Goal: Transaction & Acquisition: Book appointment/travel/reservation

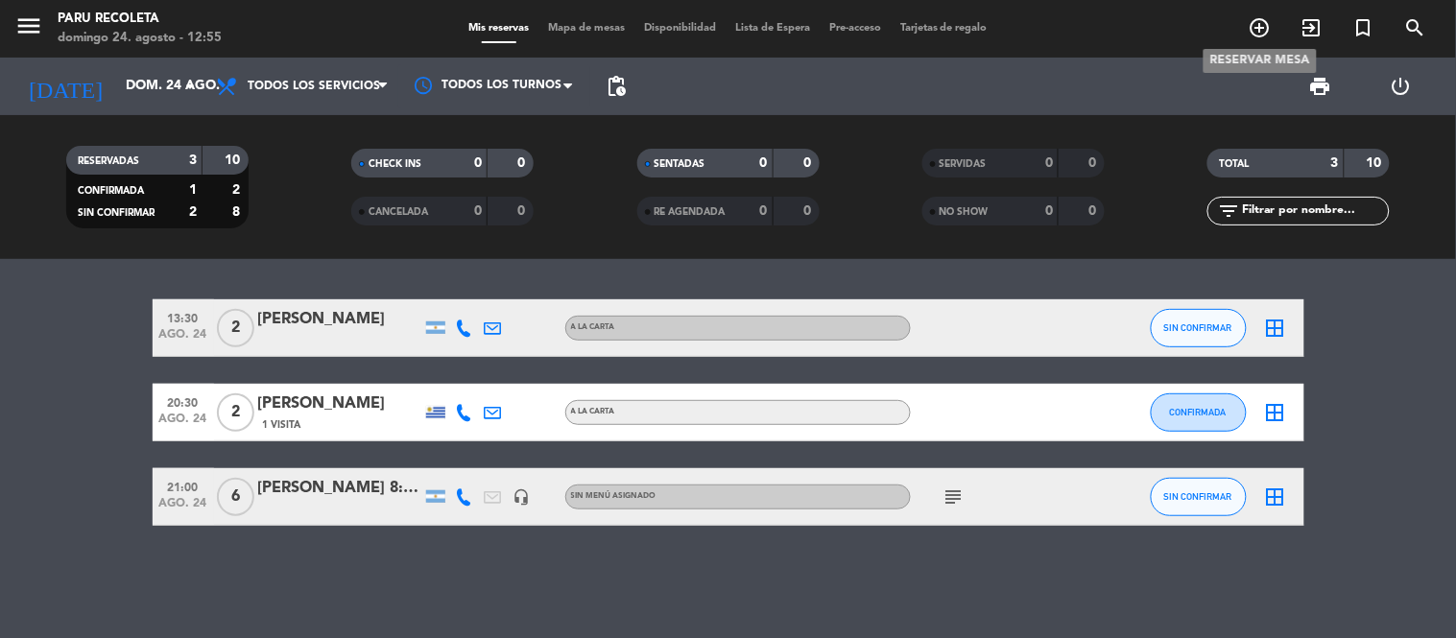
click at [1249, 26] on icon "add_circle_outline" at bounding box center [1260, 27] width 23 height 23
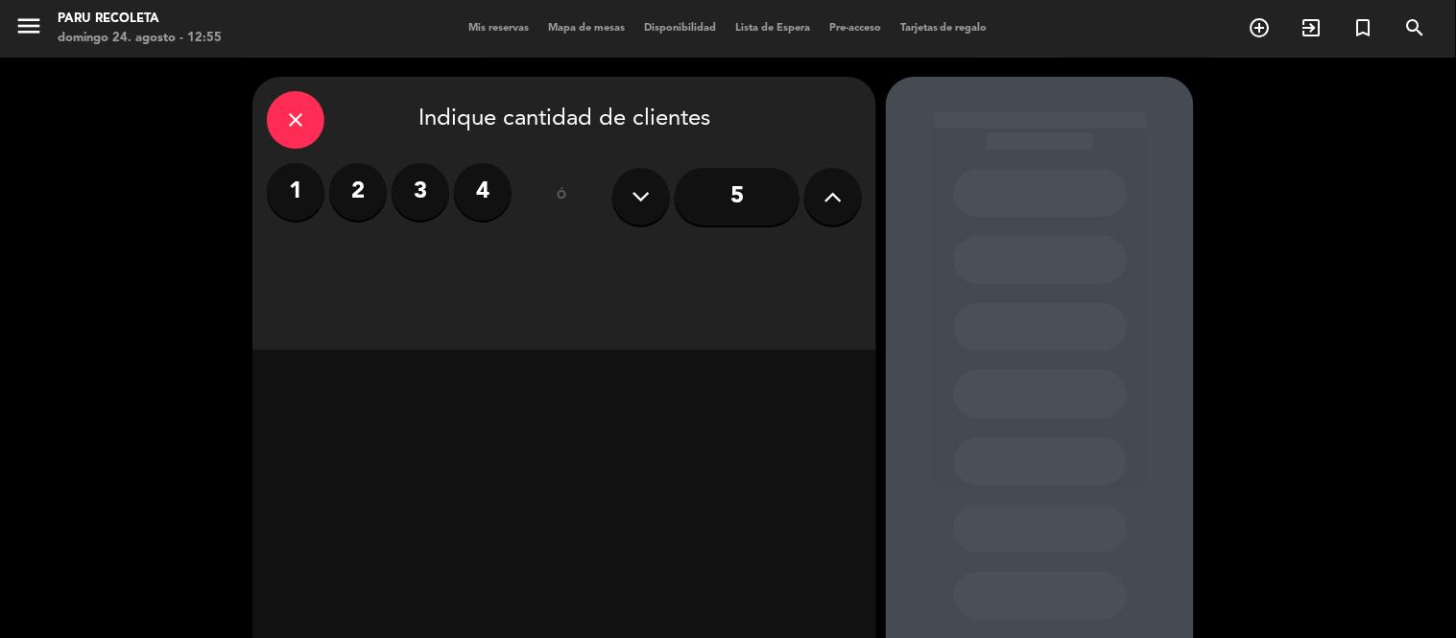
click at [775, 196] on input "5" at bounding box center [737, 197] width 125 height 58
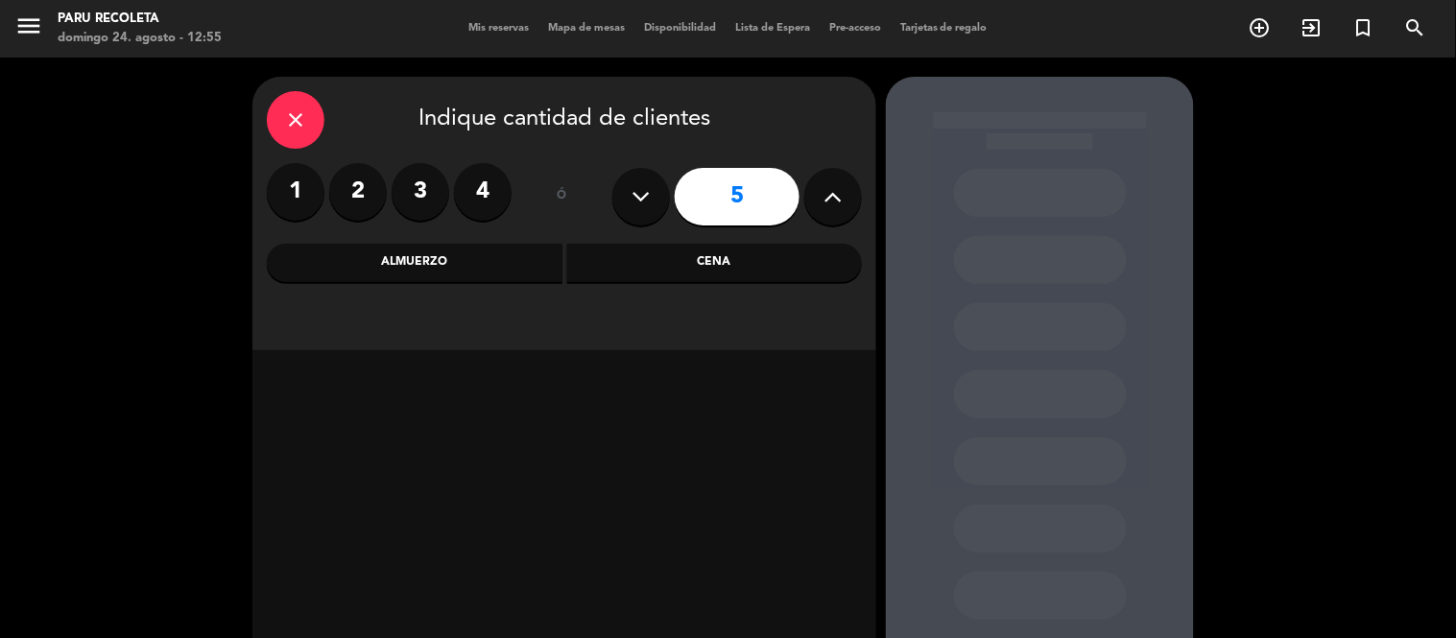
click at [712, 270] on div "Cena" at bounding box center [715, 263] width 296 height 38
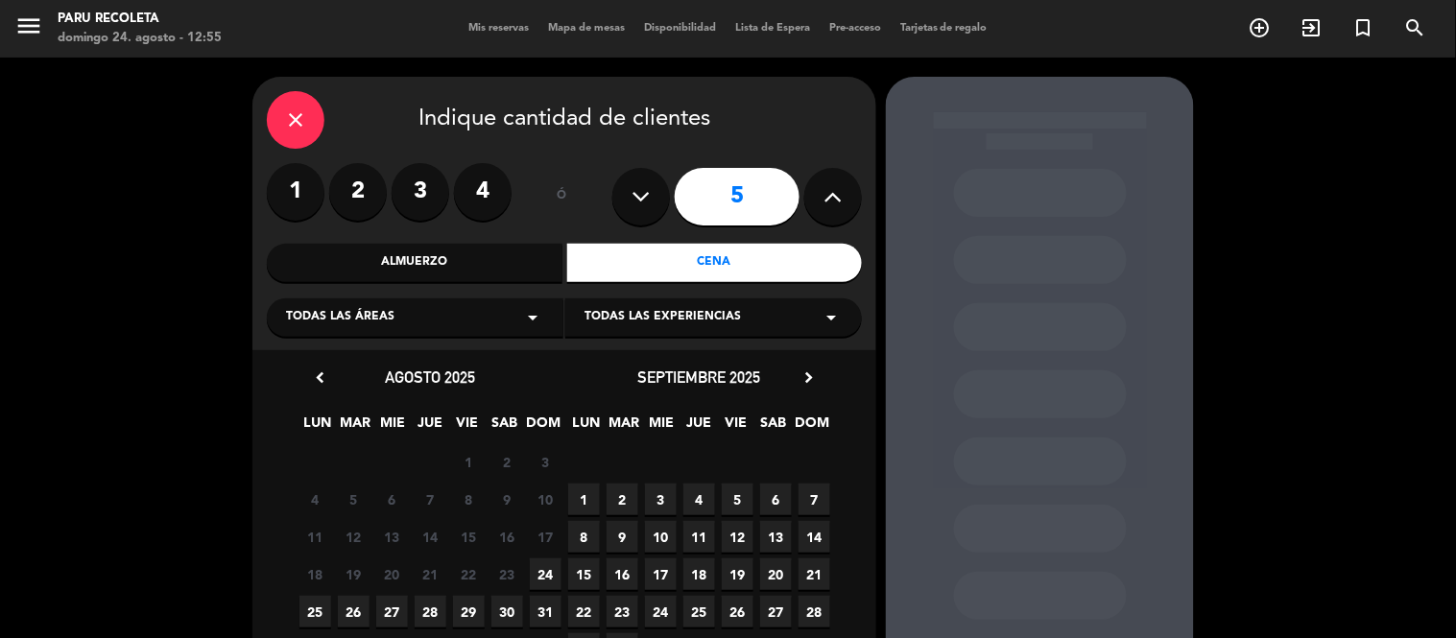
scroll to position [107, 0]
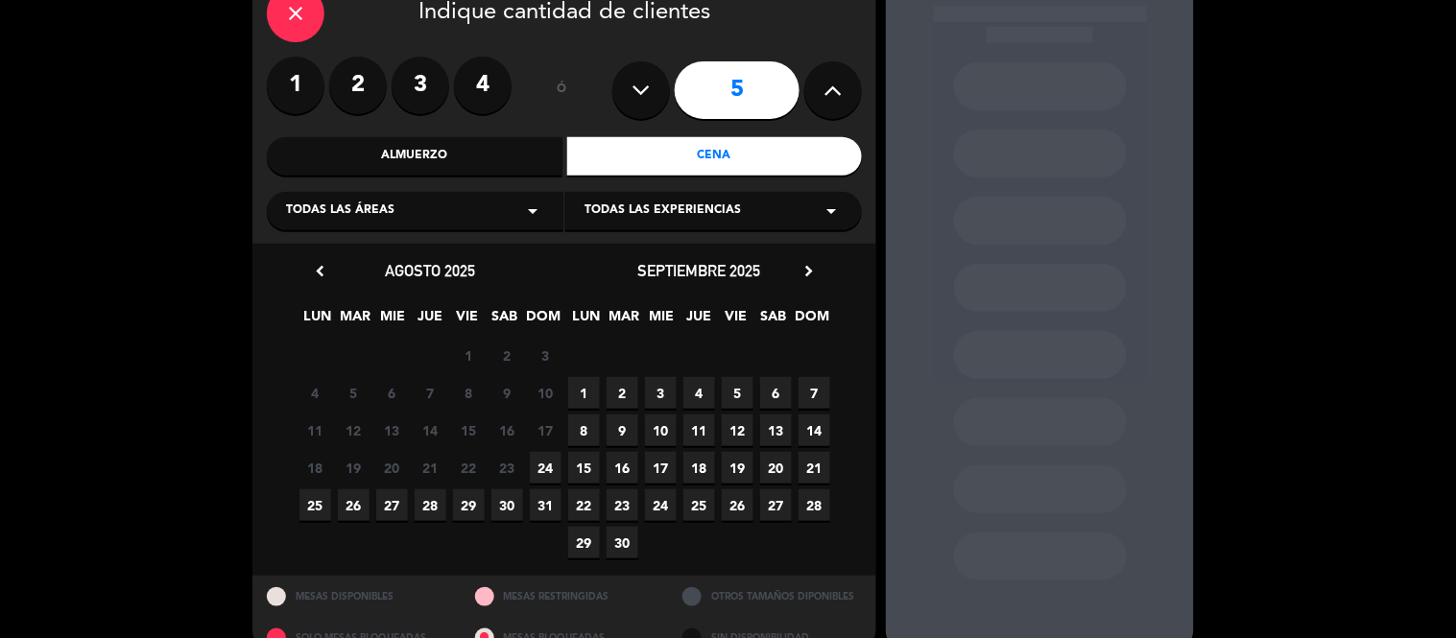
click at [544, 465] on span "24" at bounding box center [546, 468] width 32 height 32
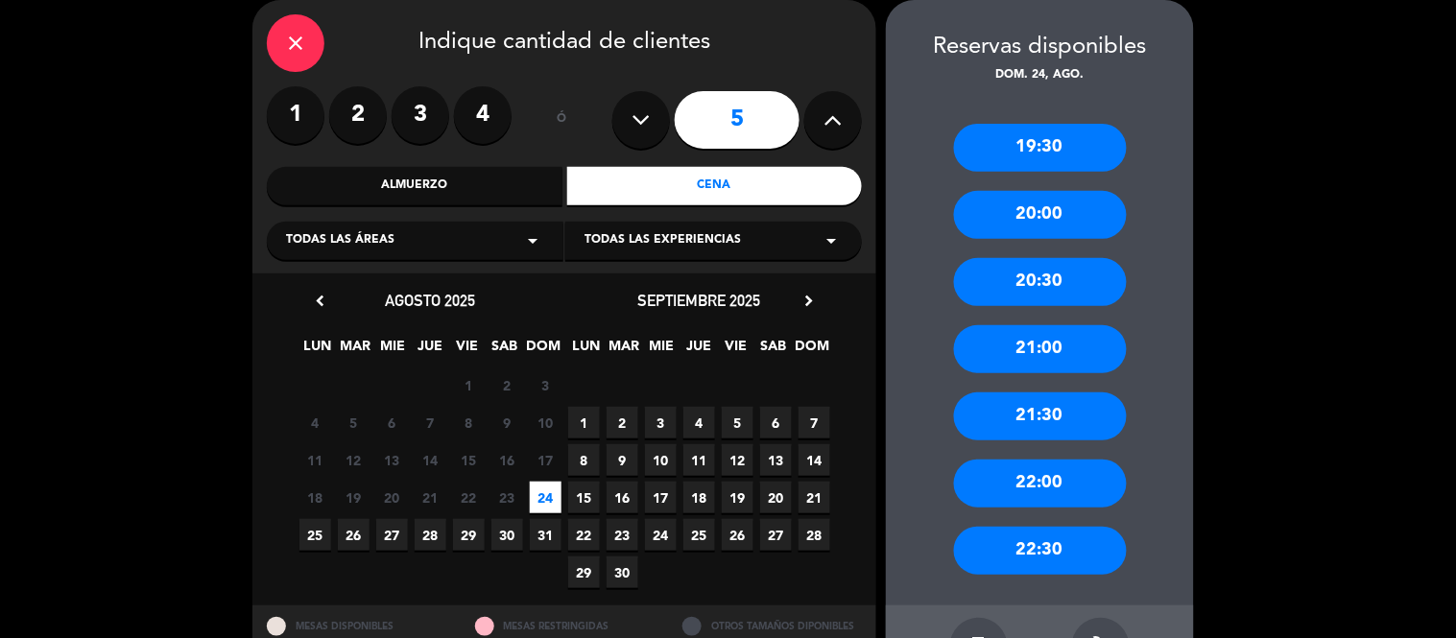
drag, startPoint x: 1056, startPoint y: 346, endPoint x: 1087, endPoint y: 413, distance: 73.4
click at [1154, 414] on div "19:30 20:00 20:30 21:00 21:30 22:00 22:30" at bounding box center [1040, 345] width 308 height 521
click at [1078, 413] on div "21:30" at bounding box center [1040, 417] width 173 height 48
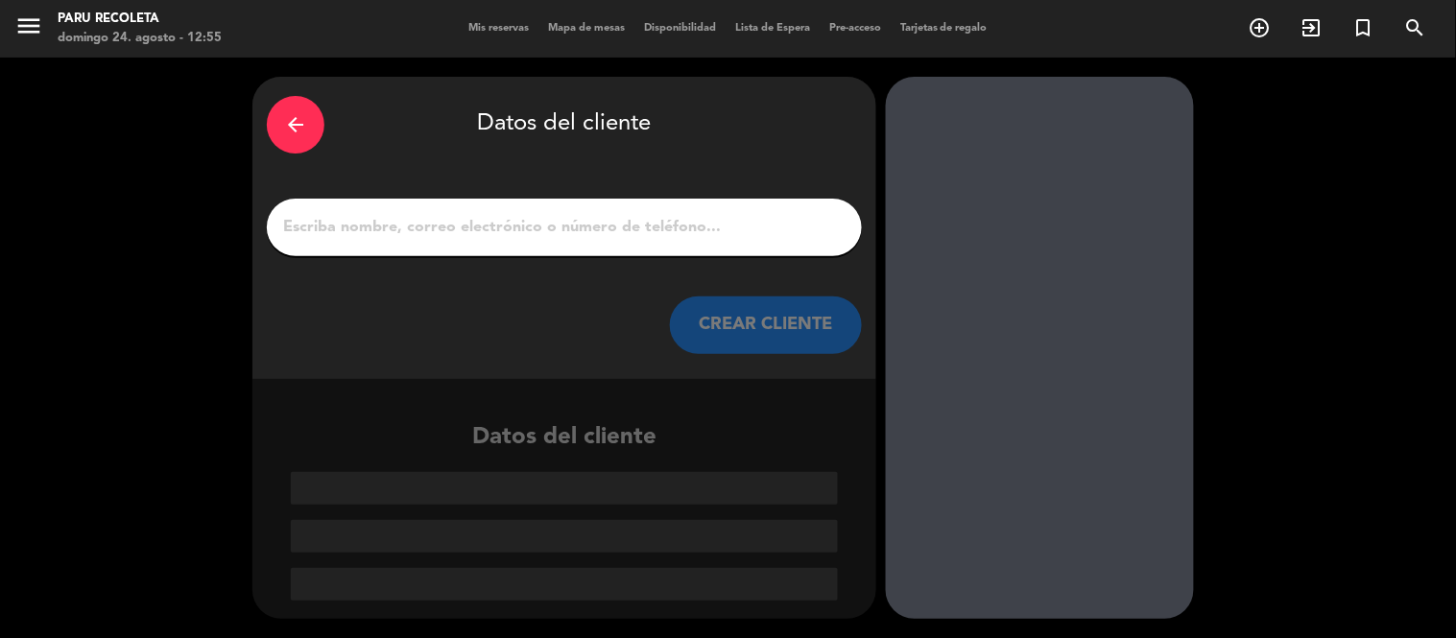
scroll to position [0, 0]
click at [491, 202] on div at bounding box center [564, 228] width 595 height 58
click at [490, 215] on input "1" at bounding box center [564, 227] width 566 height 27
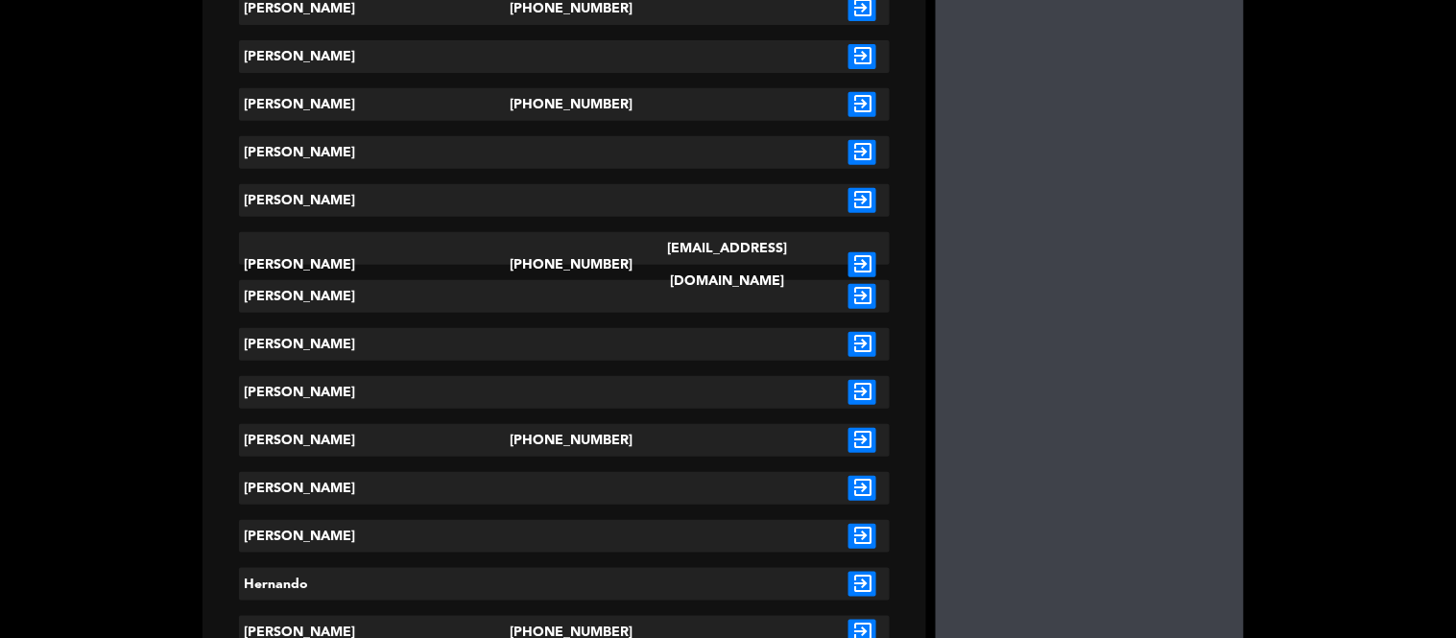
scroll to position [2133, 0]
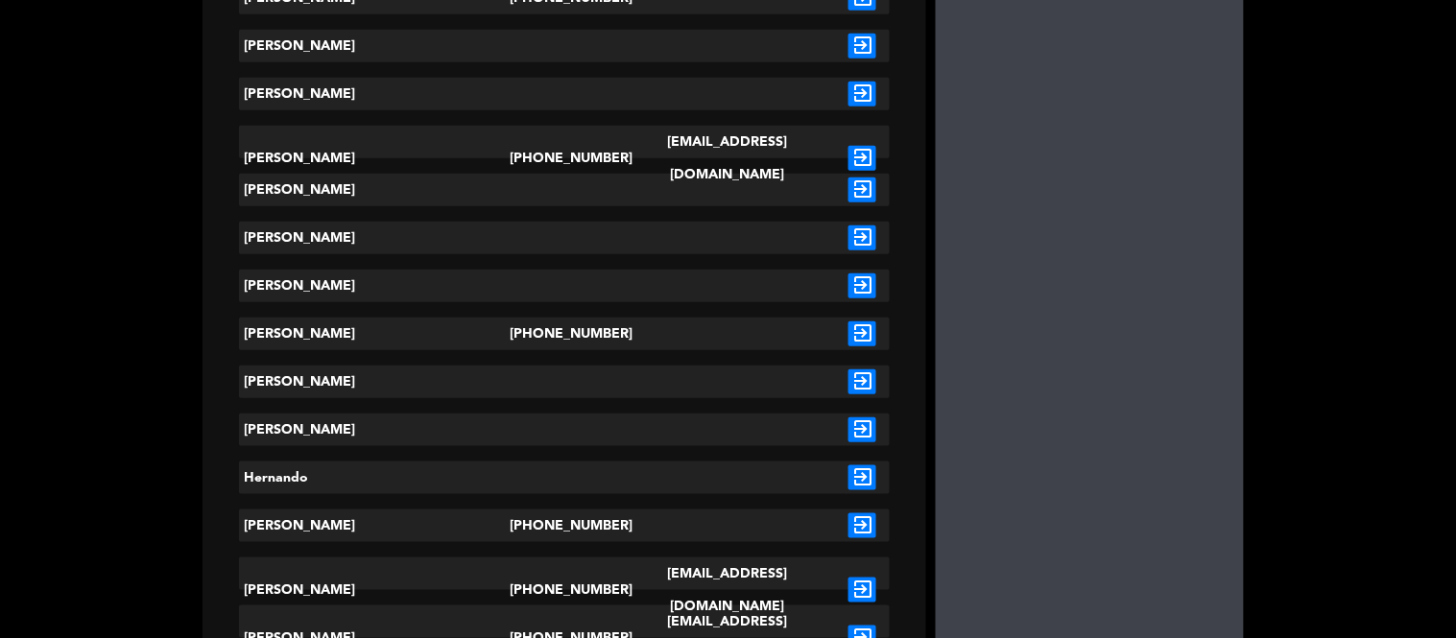
type input "[PERSON_NAME]"
click at [848, 329] on icon "exit_to_app" at bounding box center [862, 334] width 28 height 25
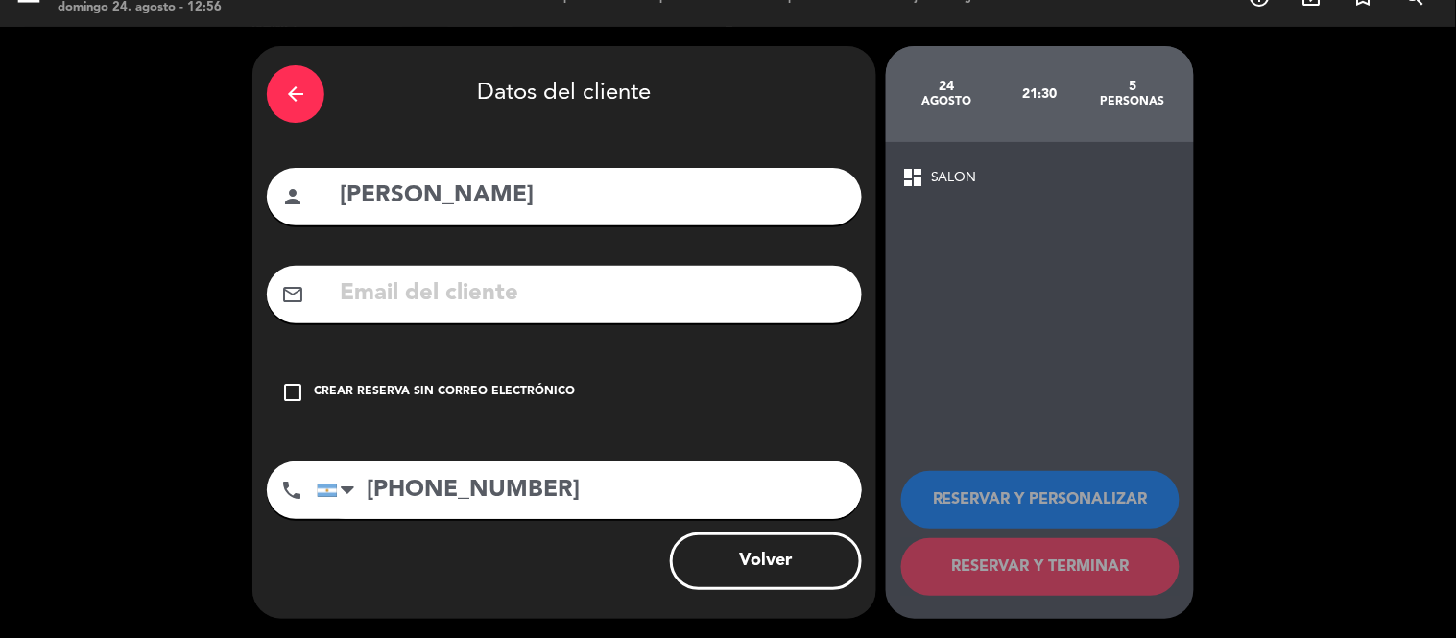
scroll to position [30, 0]
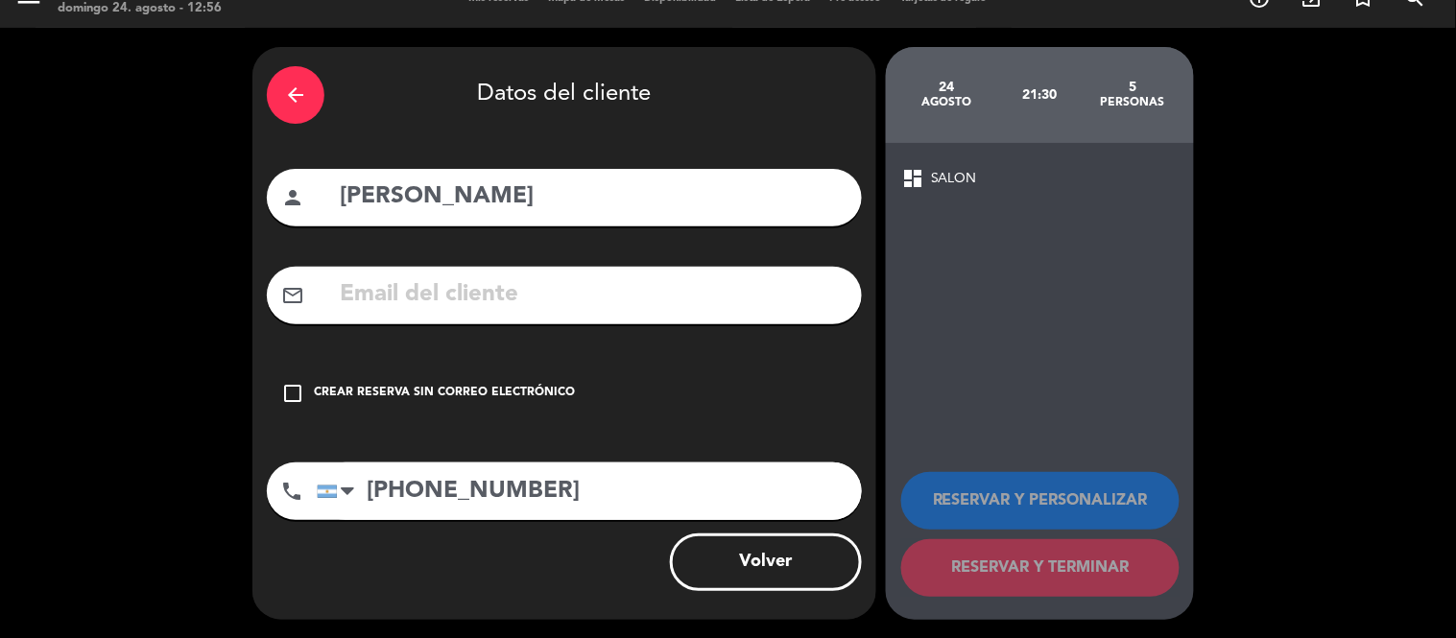
click at [493, 386] on div "Crear reserva sin correo electrónico" at bounding box center [444, 393] width 261 height 19
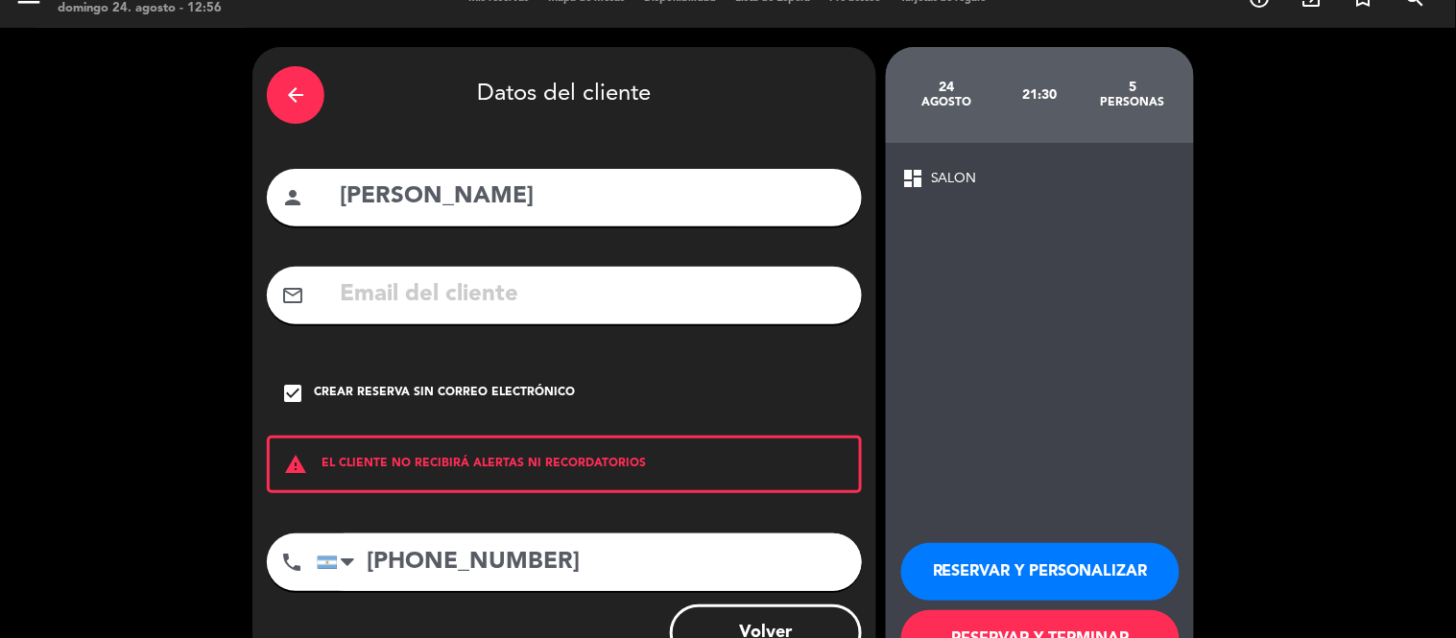
scroll to position [101, 0]
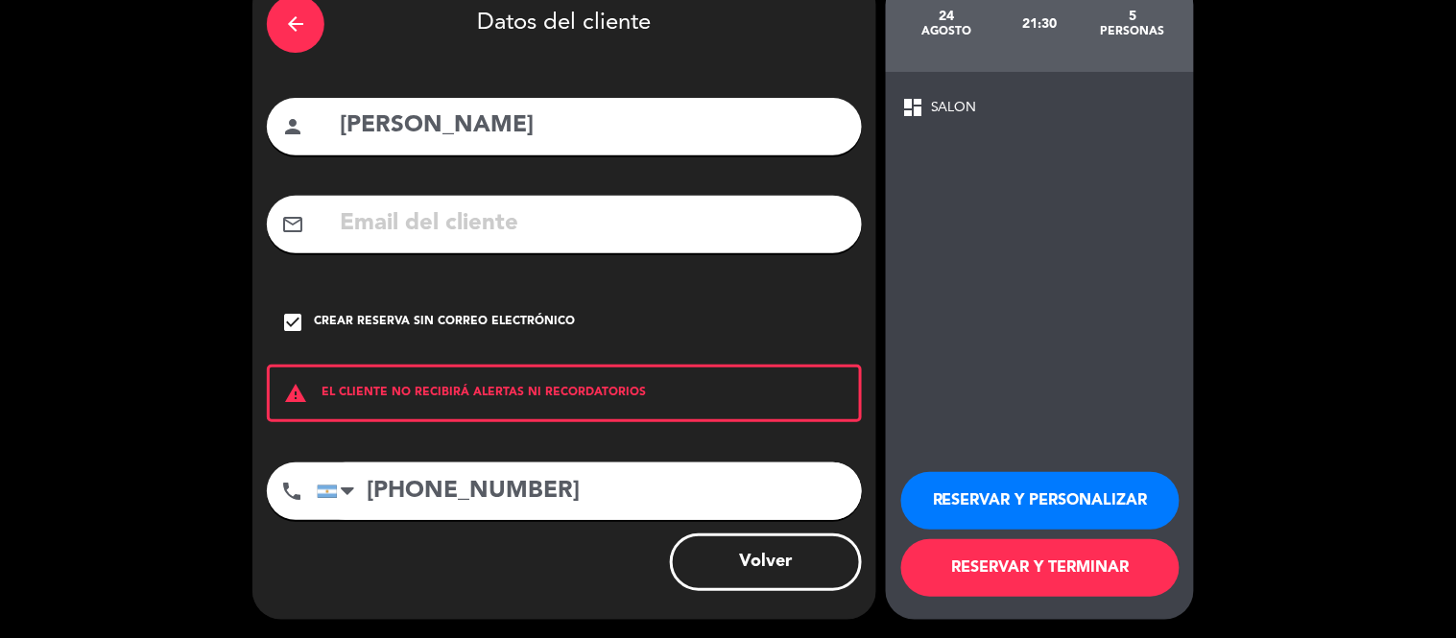
click at [1083, 570] on button "RESERVAR Y TERMINAR" at bounding box center [1040, 568] width 278 height 58
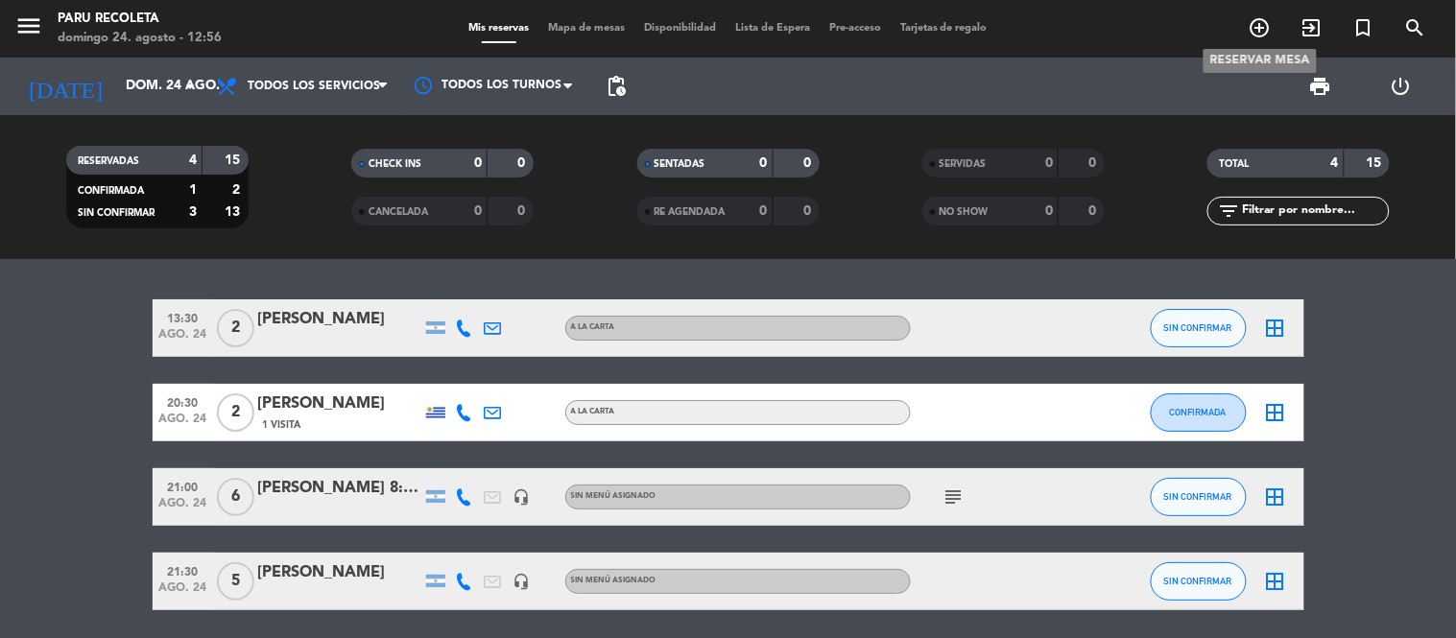
click at [1259, 29] on icon "add_circle_outline" at bounding box center [1260, 27] width 23 height 23
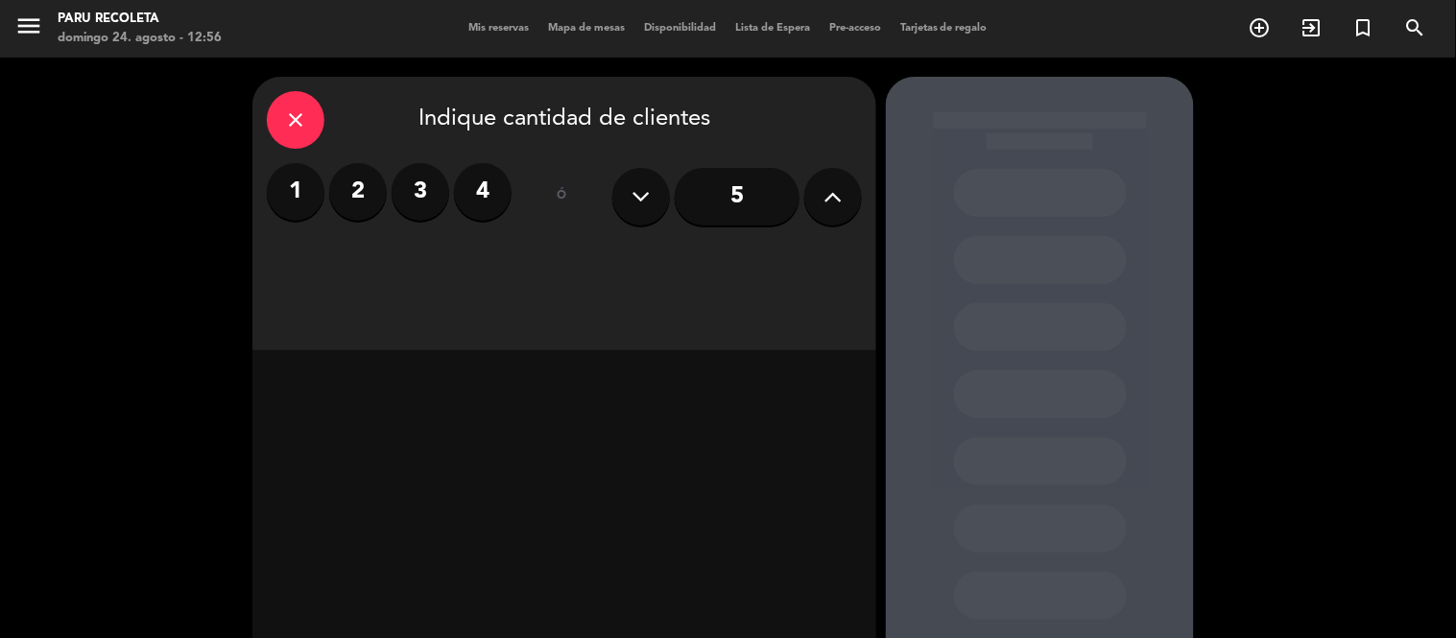
click at [747, 192] on input "5" at bounding box center [737, 197] width 125 height 58
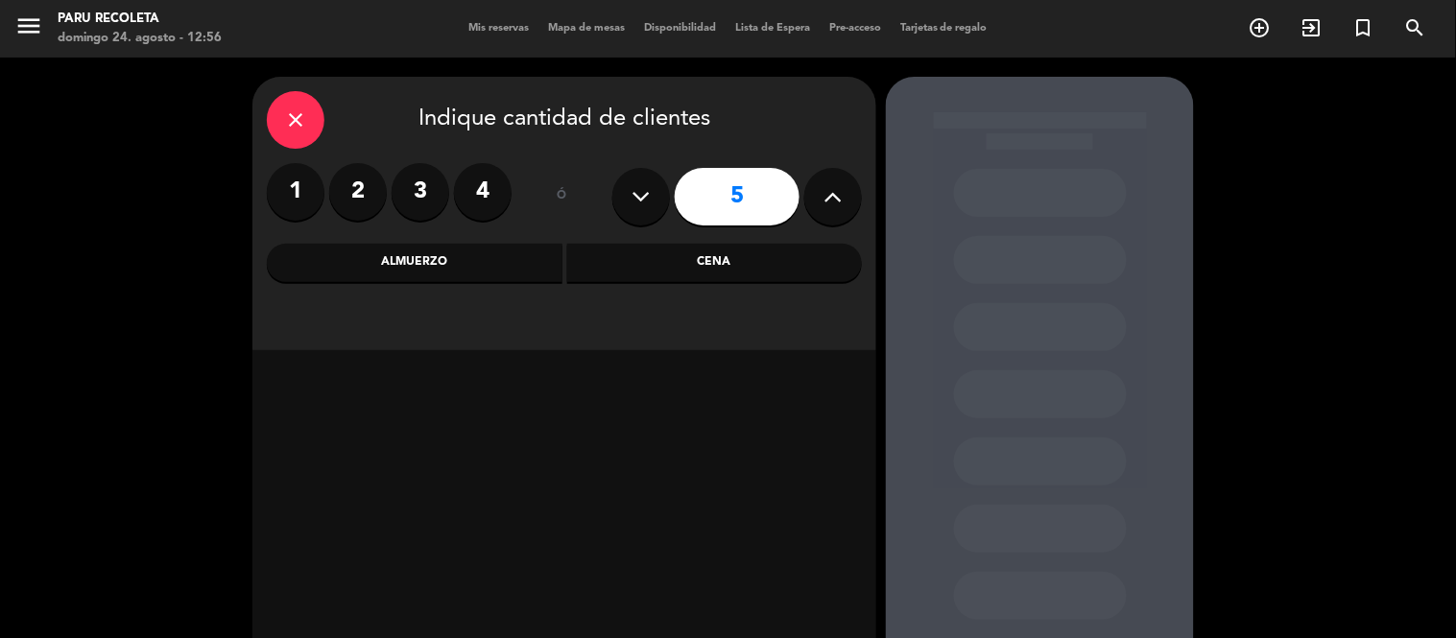
click at [697, 272] on div "Cena" at bounding box center [715, 263] width 296 height 38
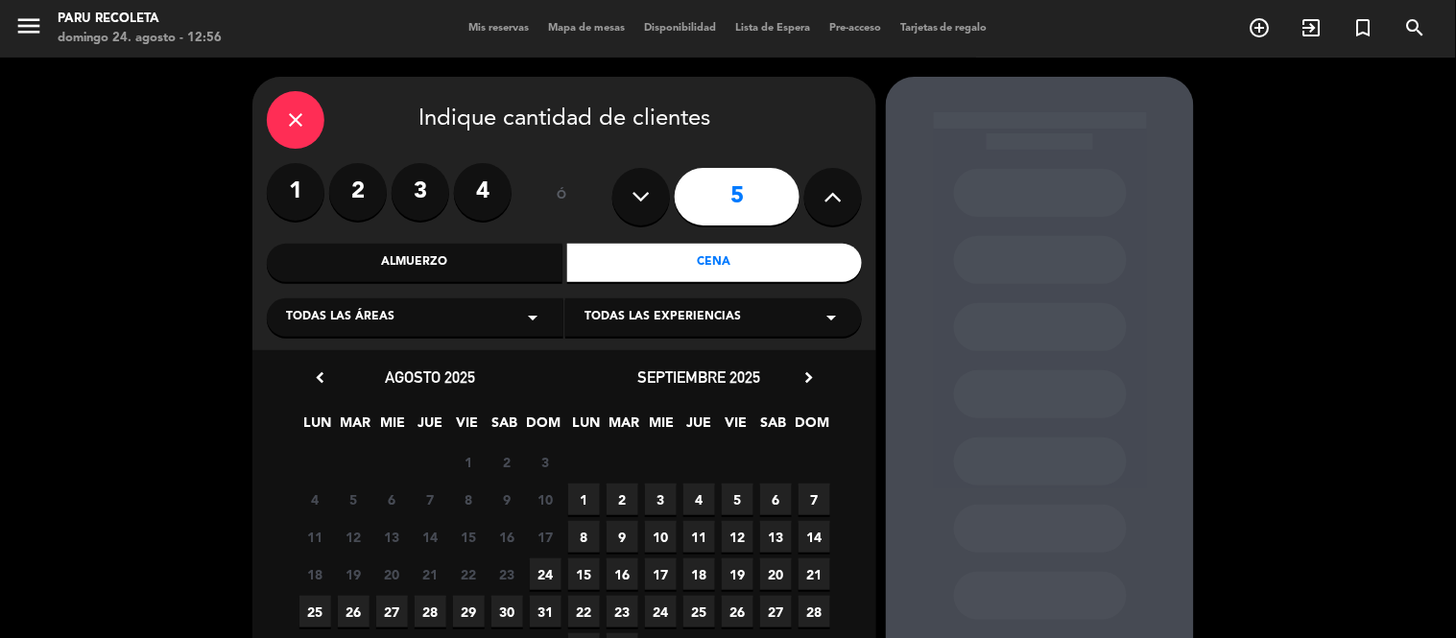
click at [542, 573] on span "24" at bounding box center [546, 575] width 32 height 32
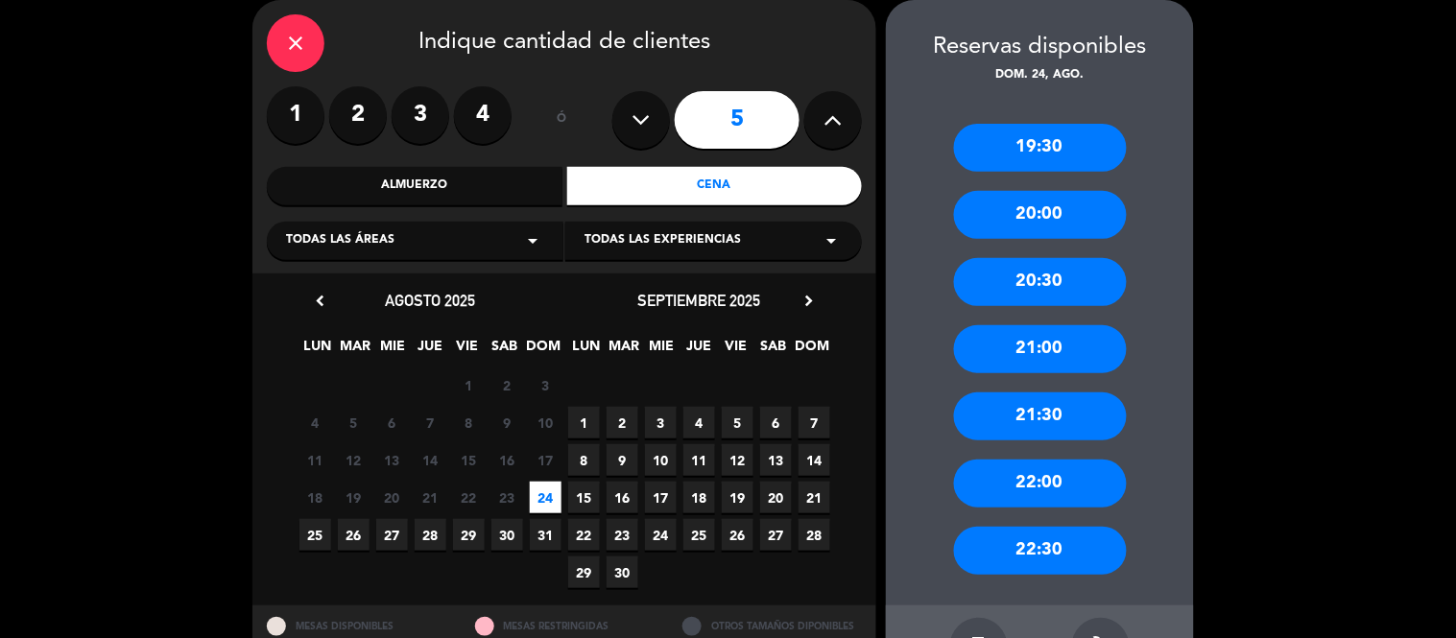
click at [1088, 474] on div "22:00" at bounding box center [1040, 484] width 173 height 48
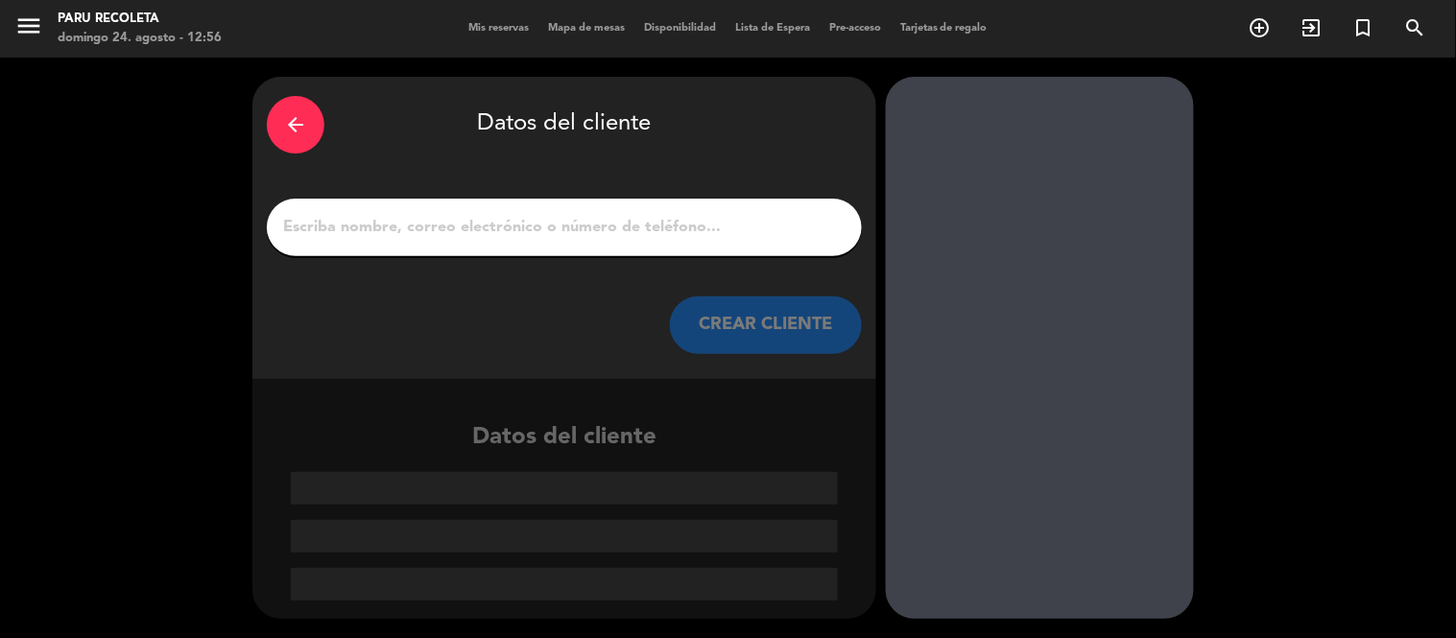
click at [547, 240] on input "1" at bounding box center [564, 227] width 566 height 27
type input "m"
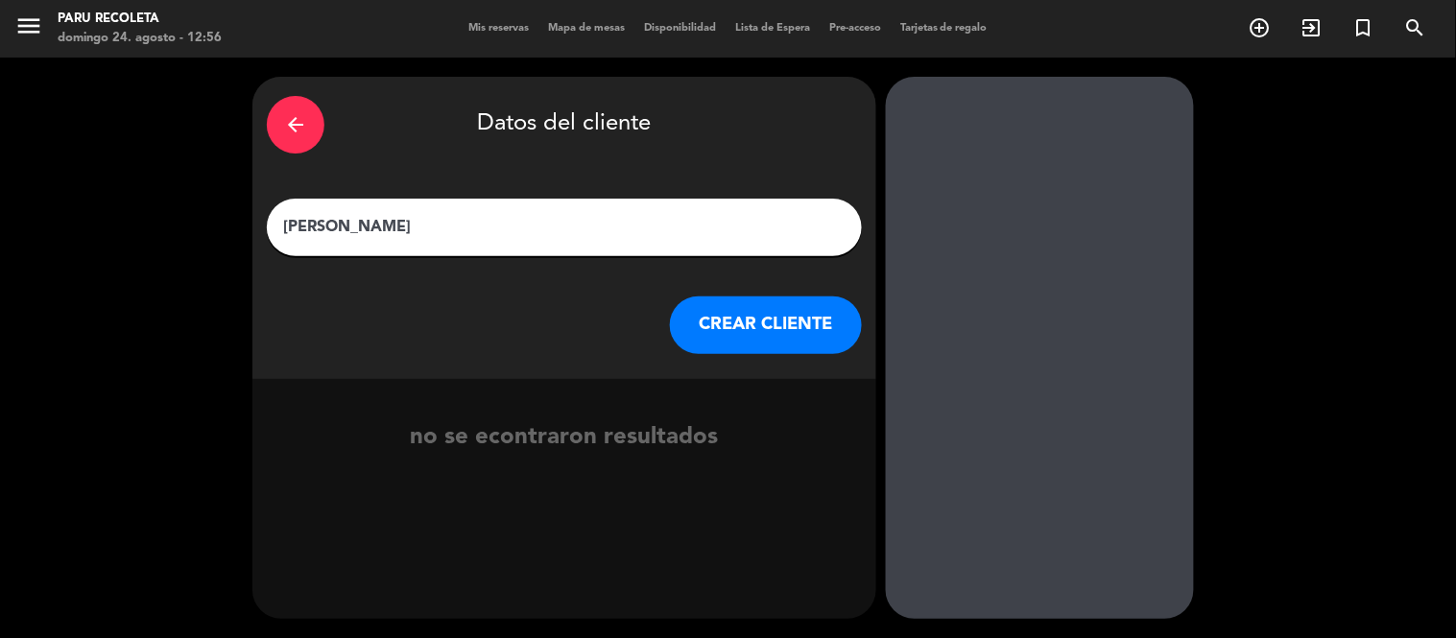
type input "[PERSON_NAME]"
click at [772, 326] on button "CREAR CLIENTE" at bounding box center [766, 326] width 192 height 58
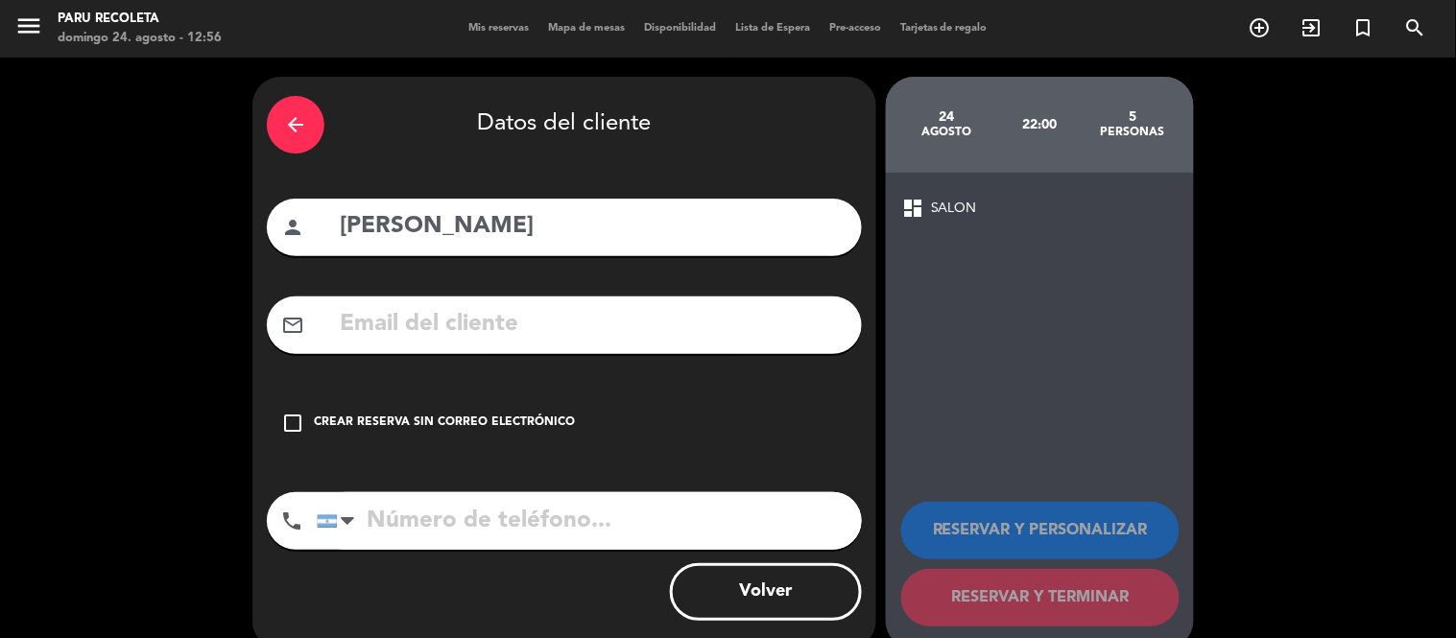
click at [391, 425] on div "Crear reserva sin correo electrónico" at bounding box center [444, 423] width 261 height 19
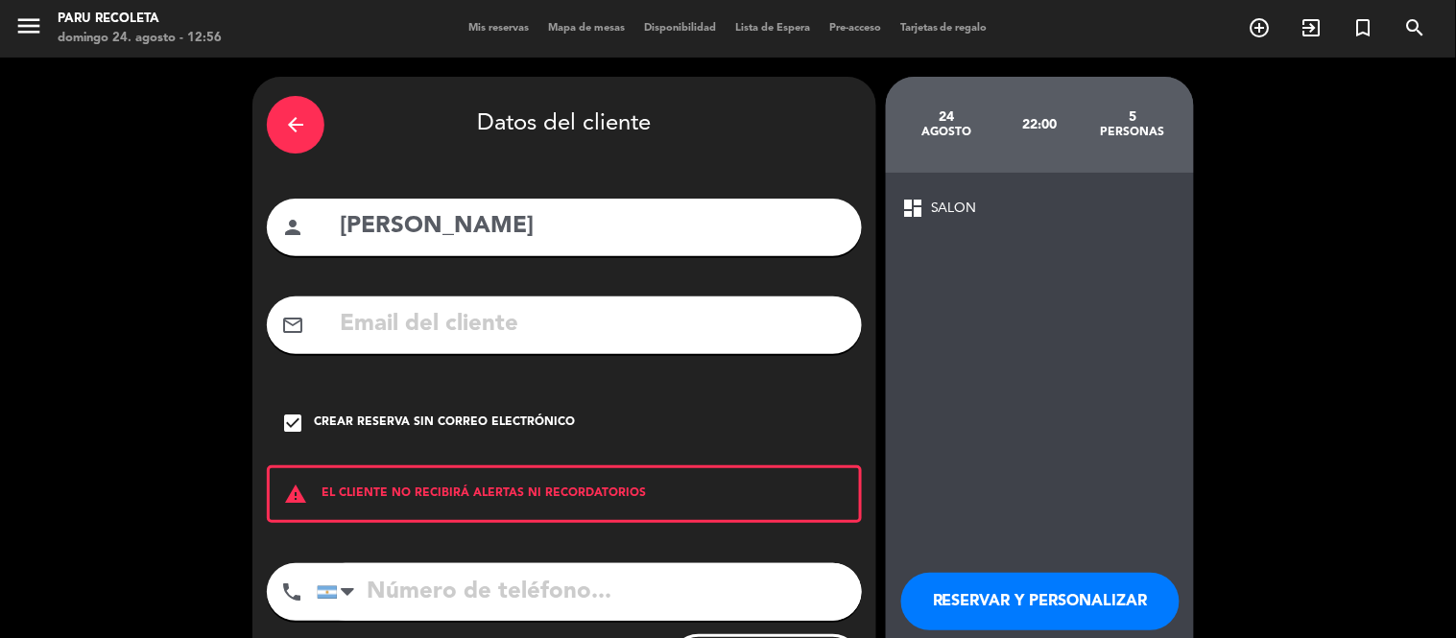
click at [392, 586] on input "tel" at bounding box center [589, 592] width 545 height 58
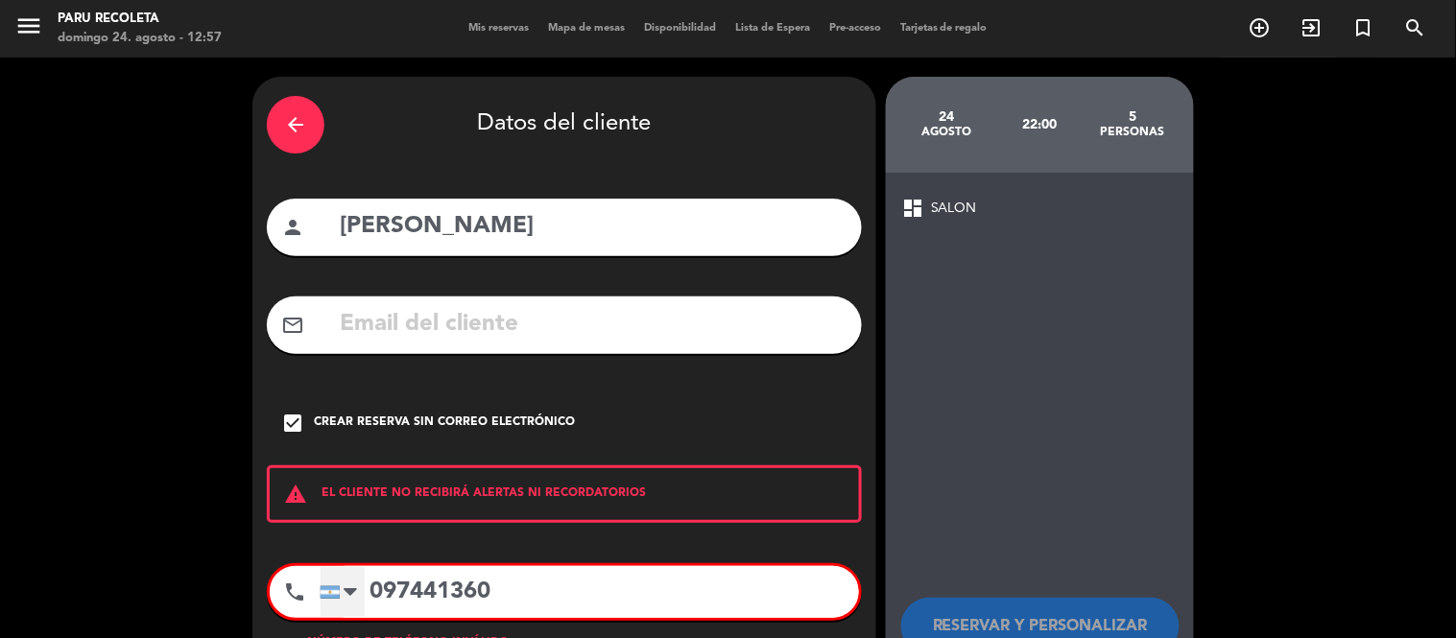
type input "097441360"
click at [347, 583] on div at bounding box center [350, 592] width 13 height 23
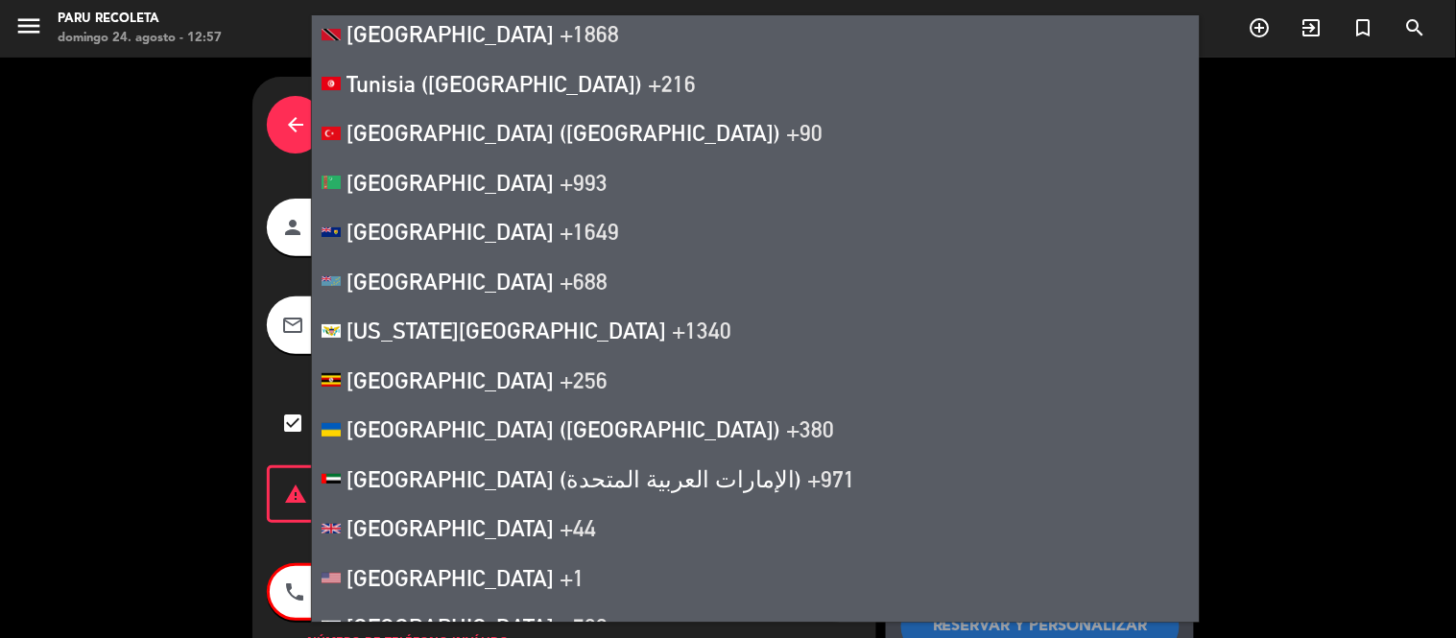
scroll to position [11197, 0]
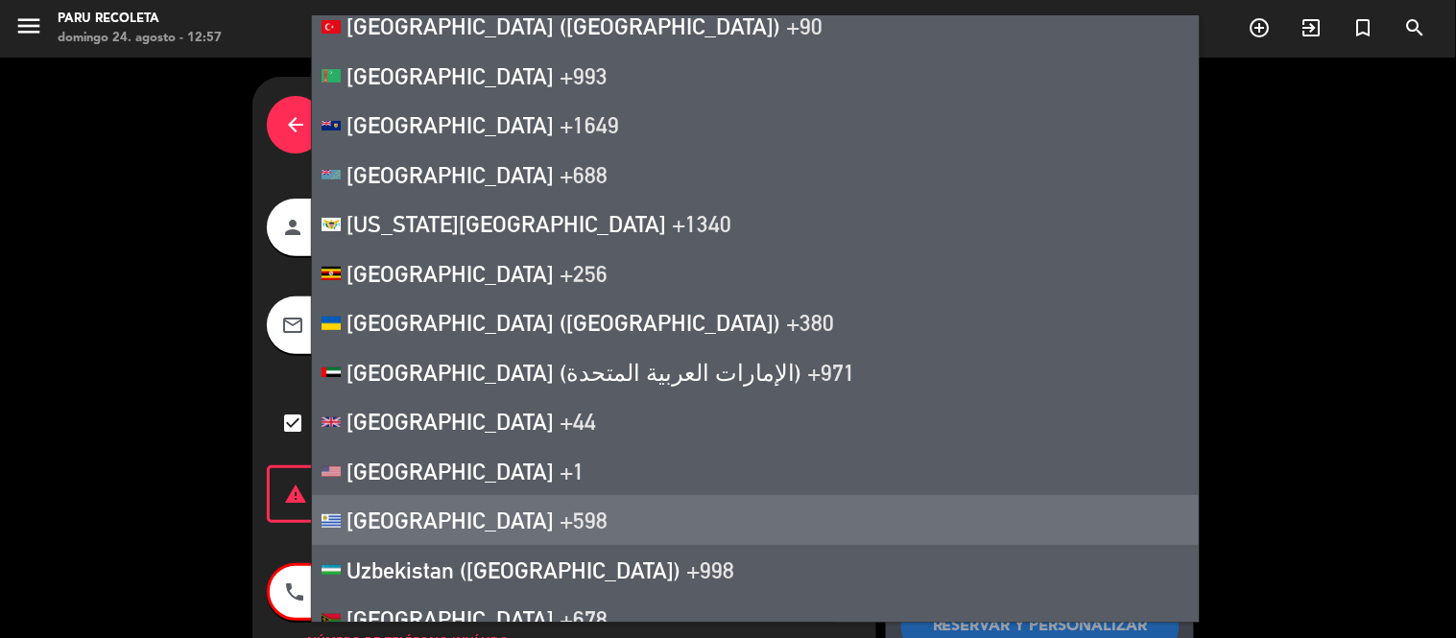
click at [388, 507] on span "[GEOGRAPHIC_DATA]" at bounding box center [449, 520] width 207 height 27
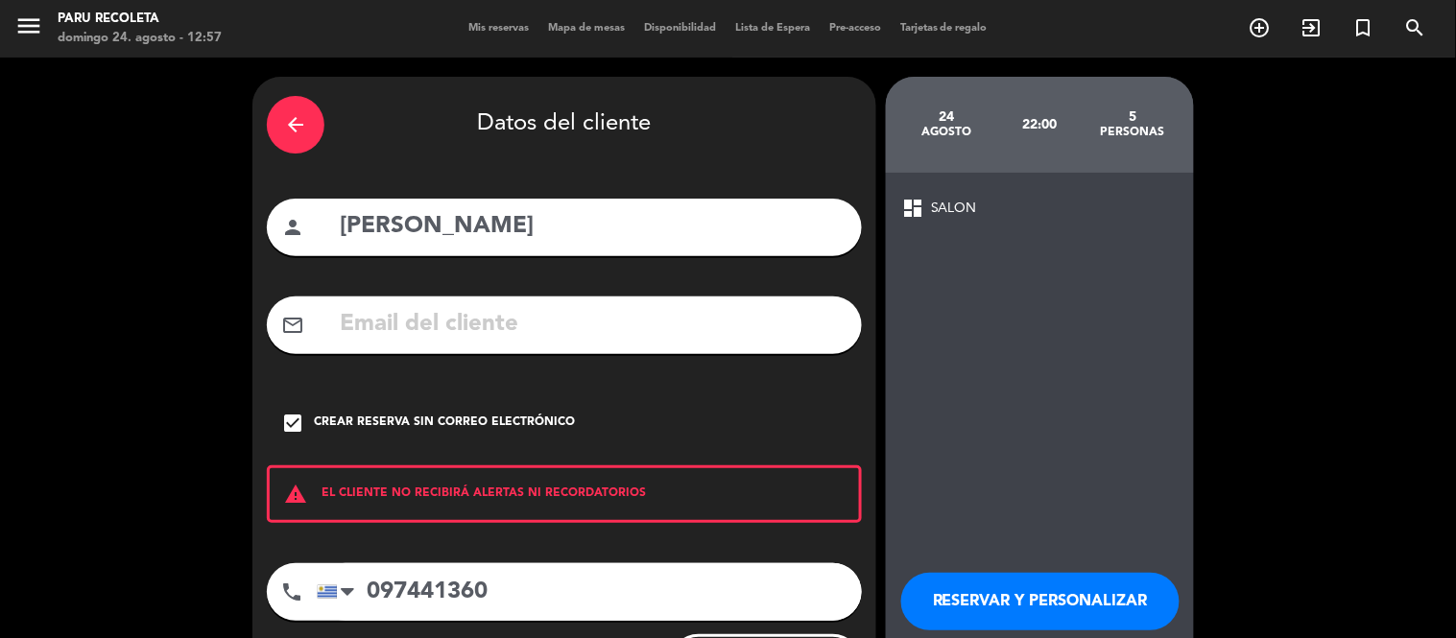
scroll to position [101, 0]
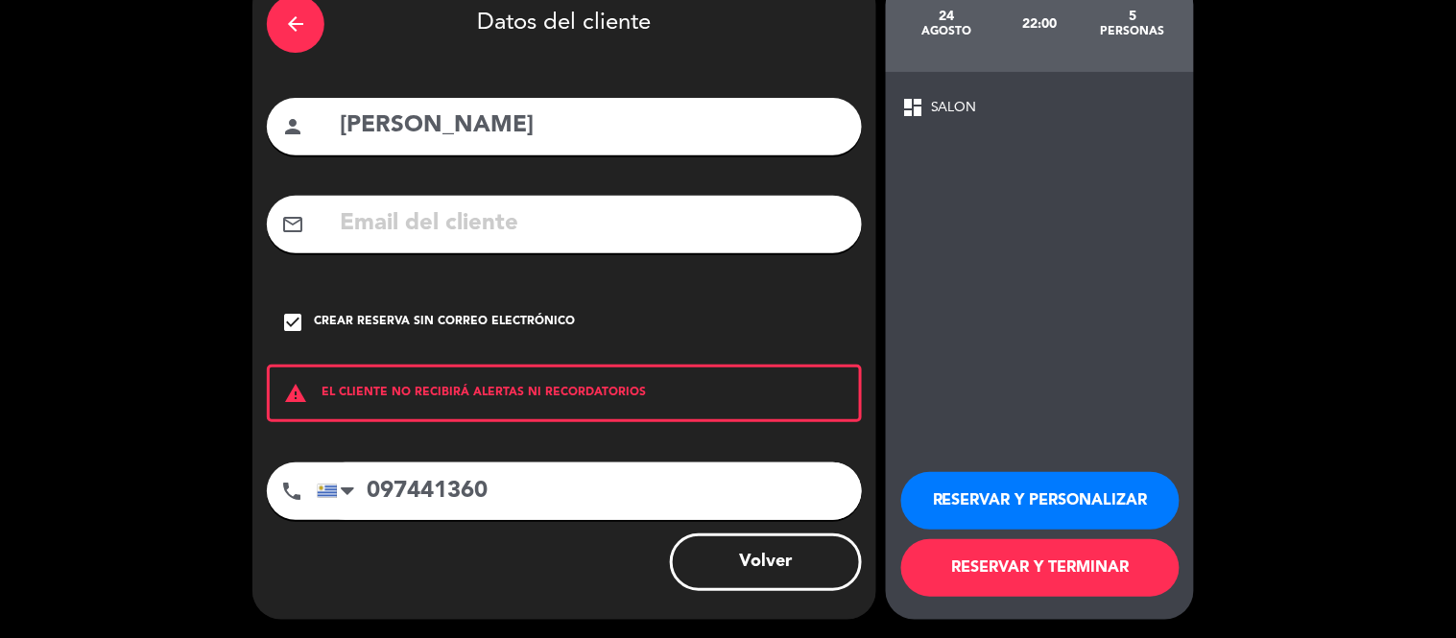
click at [1097, 570] on button "RESERVAR Y TERMINAR" at bounding box center [1040, 568] width 278 height 58
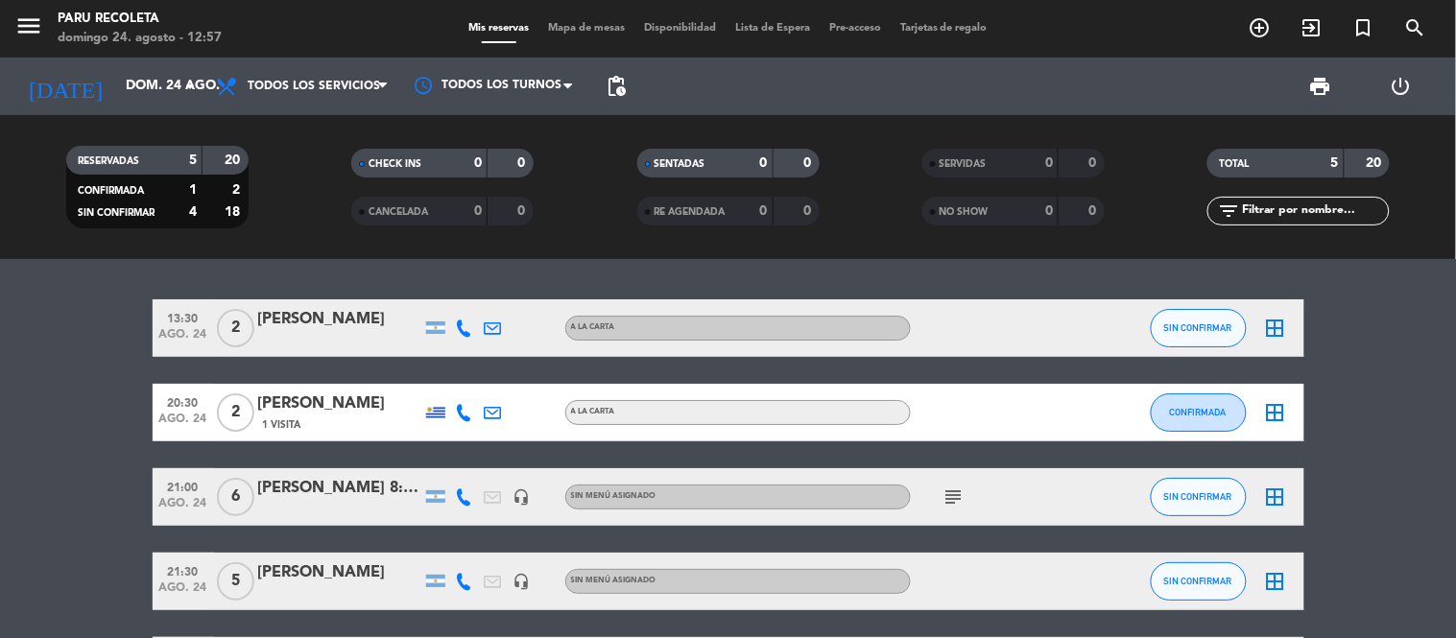
click at [463, 413] on icon at bounding box center [464, 412] width 17 height 17
click at [436, 328] on div at bounding box center [435, 328] width 19 height 12
click at [1051, 338] on div at bounding box center [997, 327] width 173 height 57
